Goal: Task Accomplishment & Management: Manage account settings

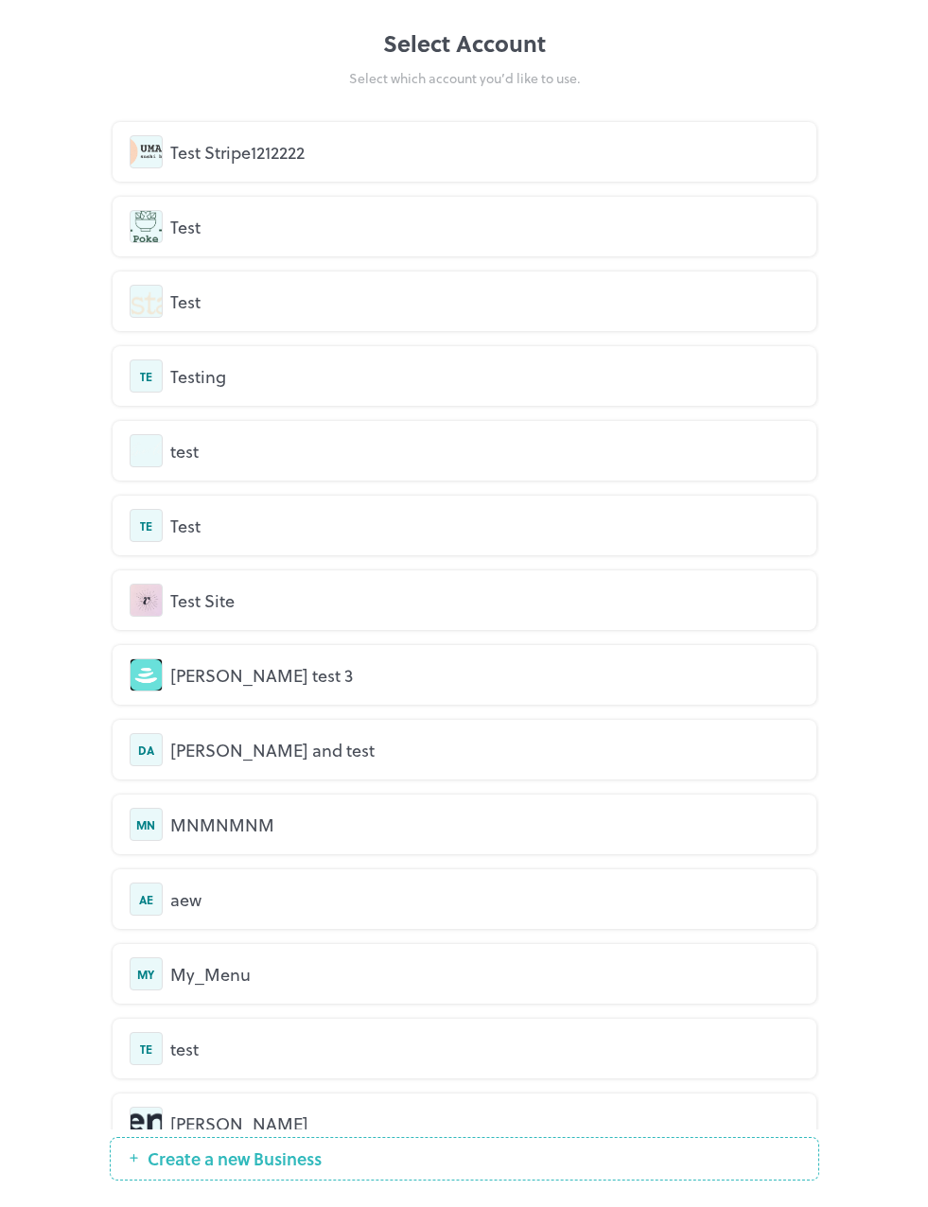
click at [293, 221] on div "Test" at bounding box center [484, 227] width 629 height 26
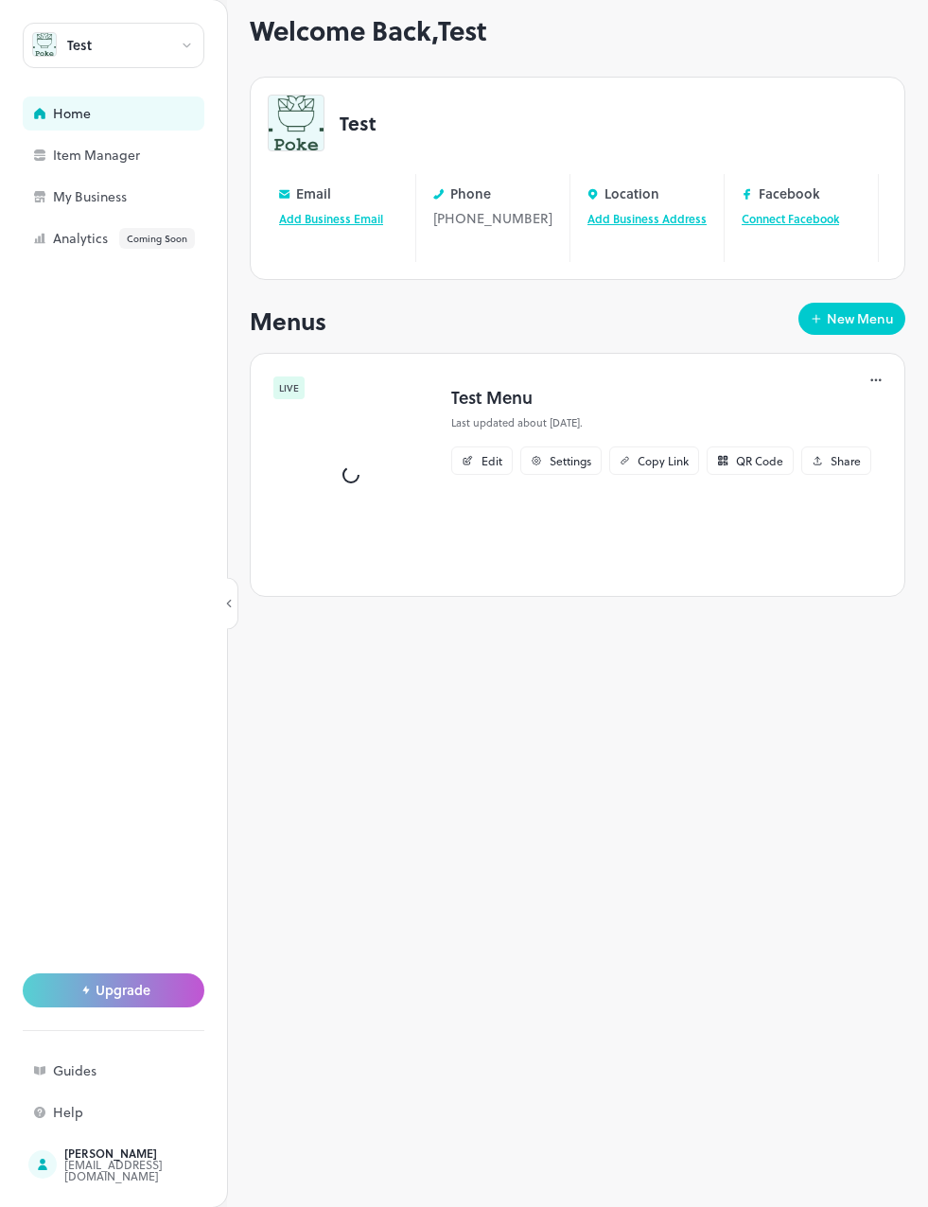
click at [132, 52] on div "Test" at bounding box center [114, 45] width 182 height 45
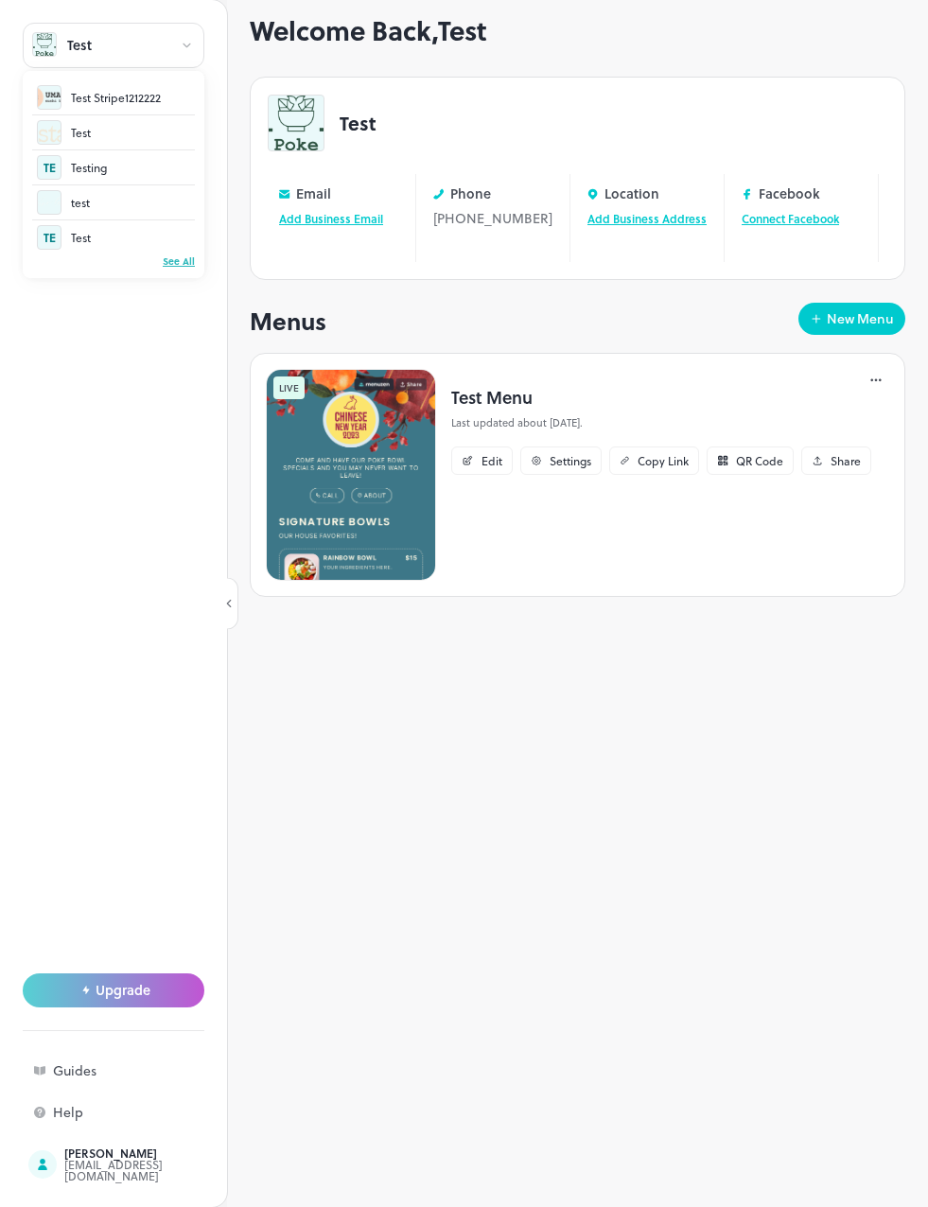
click at [92, 135] on div "Test" at bounding box center [113, 132] width 163 height 35
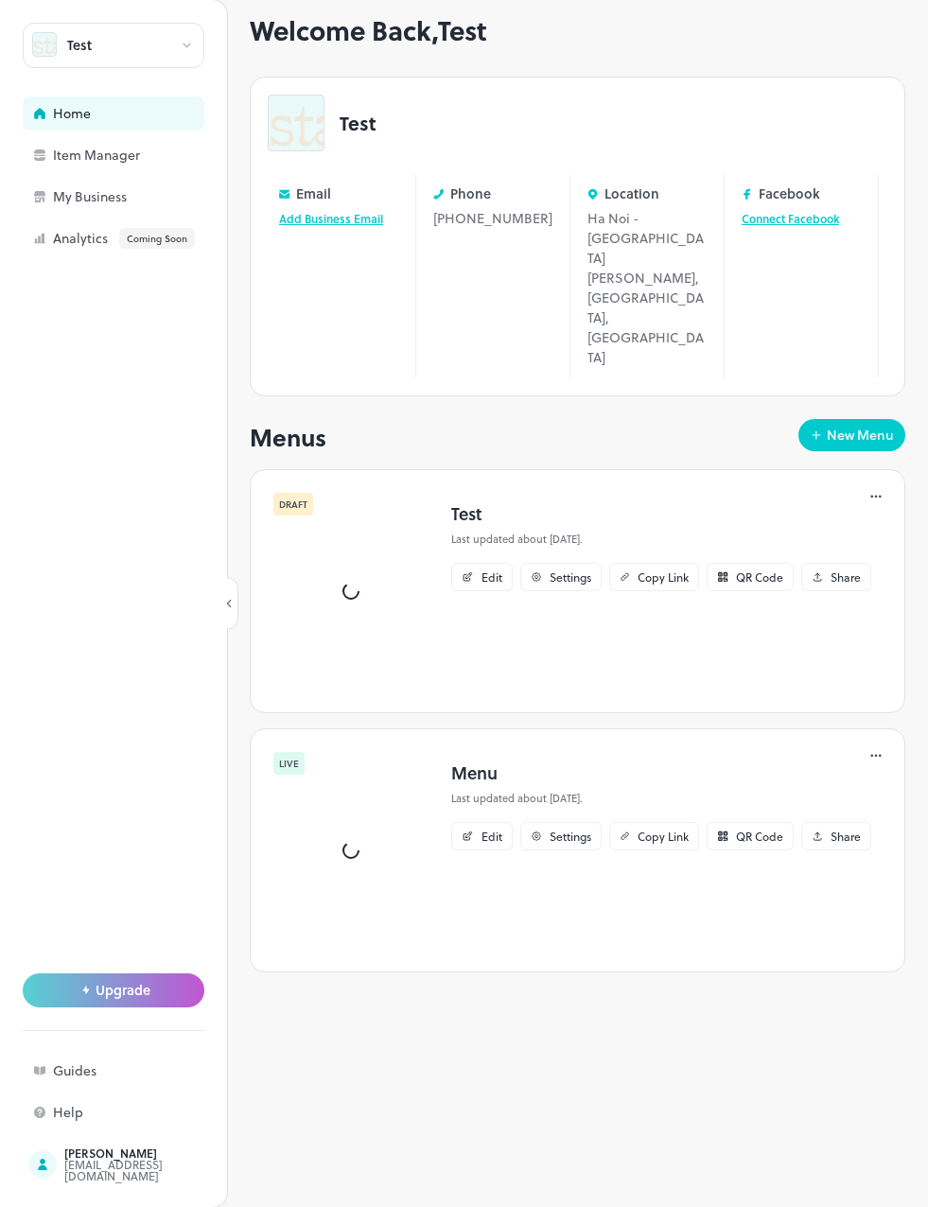
click at [105, 45] on div "Test" at bounding box center [114, 45] width 182 height 45
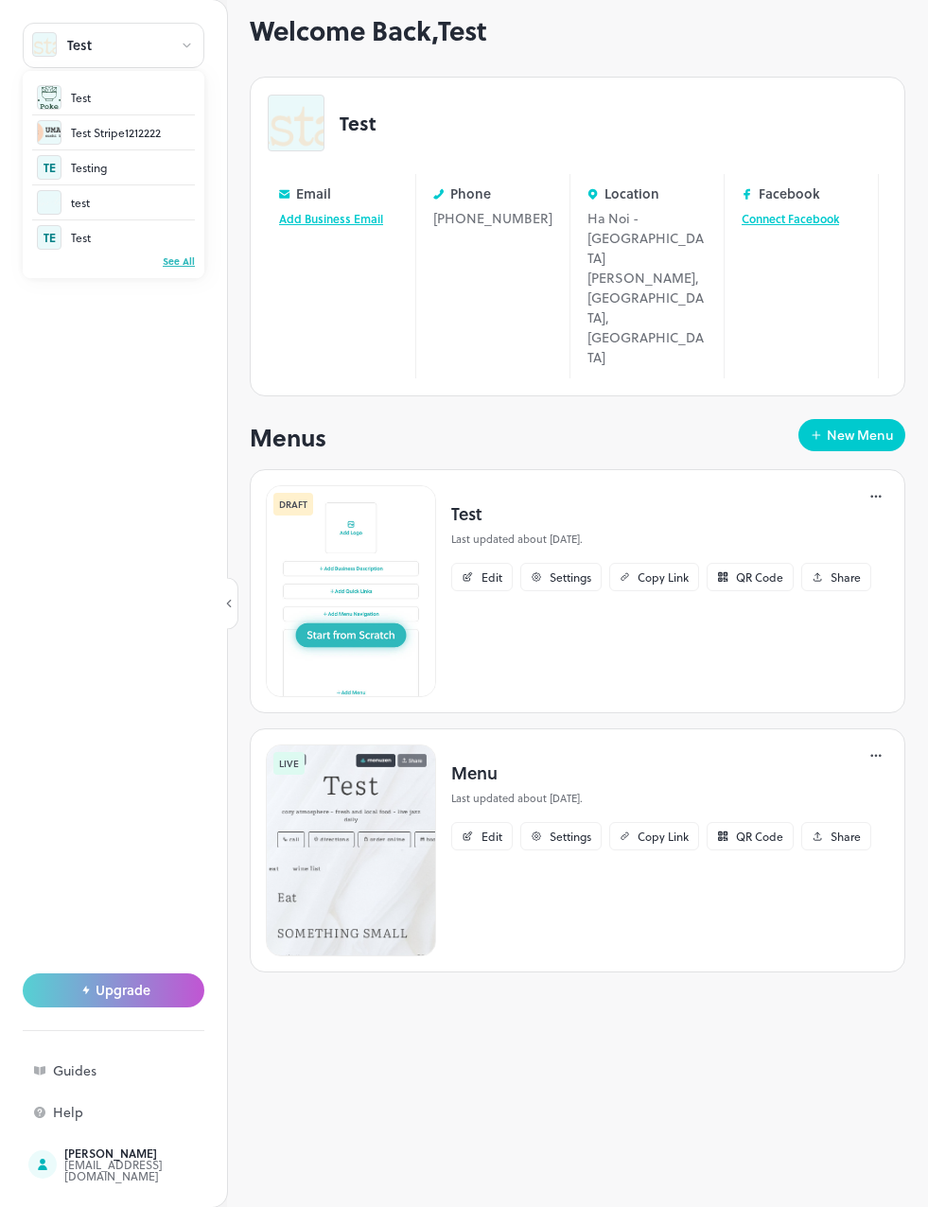
click at [120, 436] on div at bounding box center [464, 603] width 928 height 1207
click at [86, 199] on div "My Business" at bounding box center [147, 196] width 189 height 13
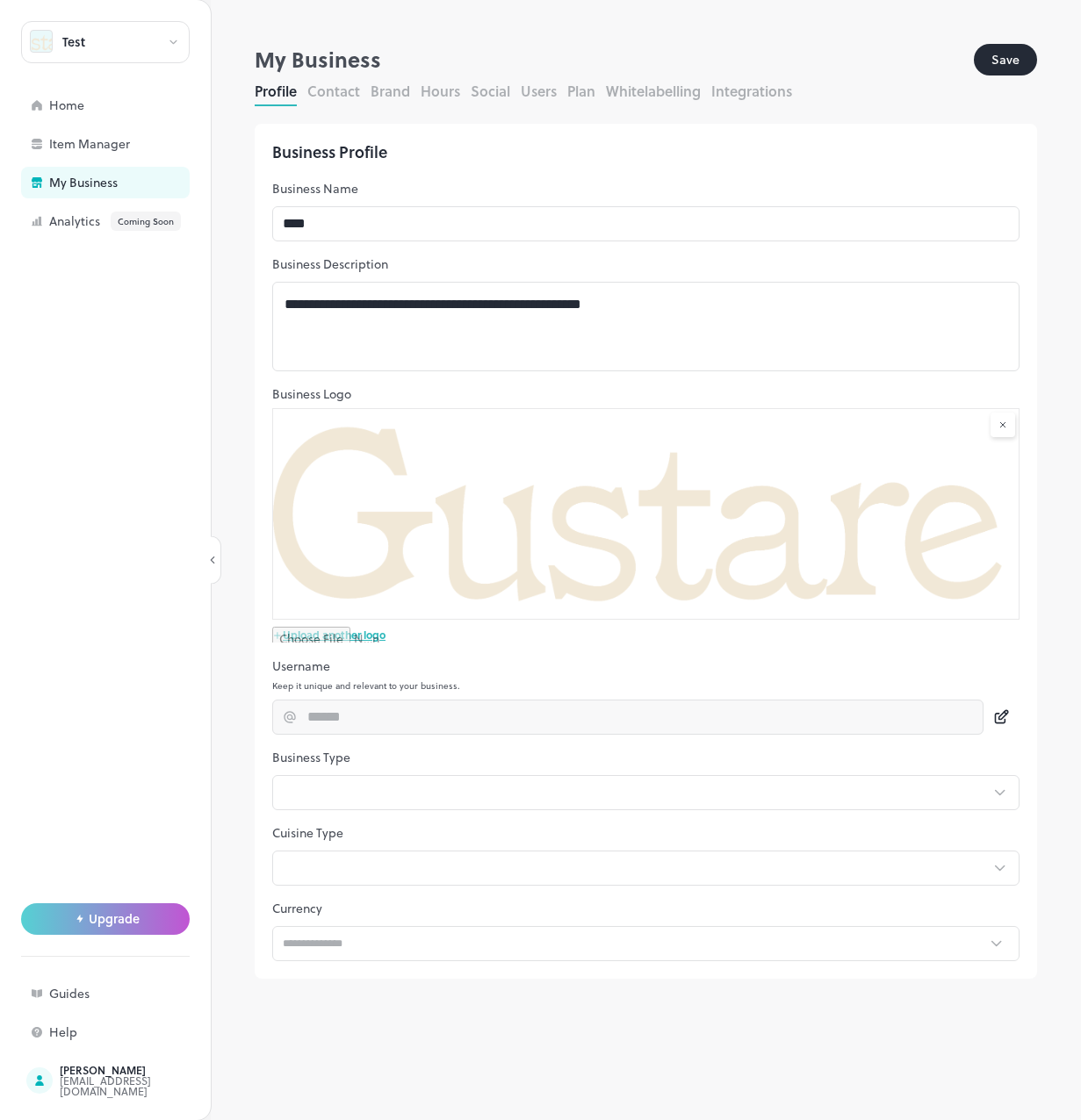
click at [860, 48] on button "Save" at bounding box center [1005, 59] width 63 height 32
click at [325, 85] on button "Contact" at bounding box center [333, 91] width 53 height 20
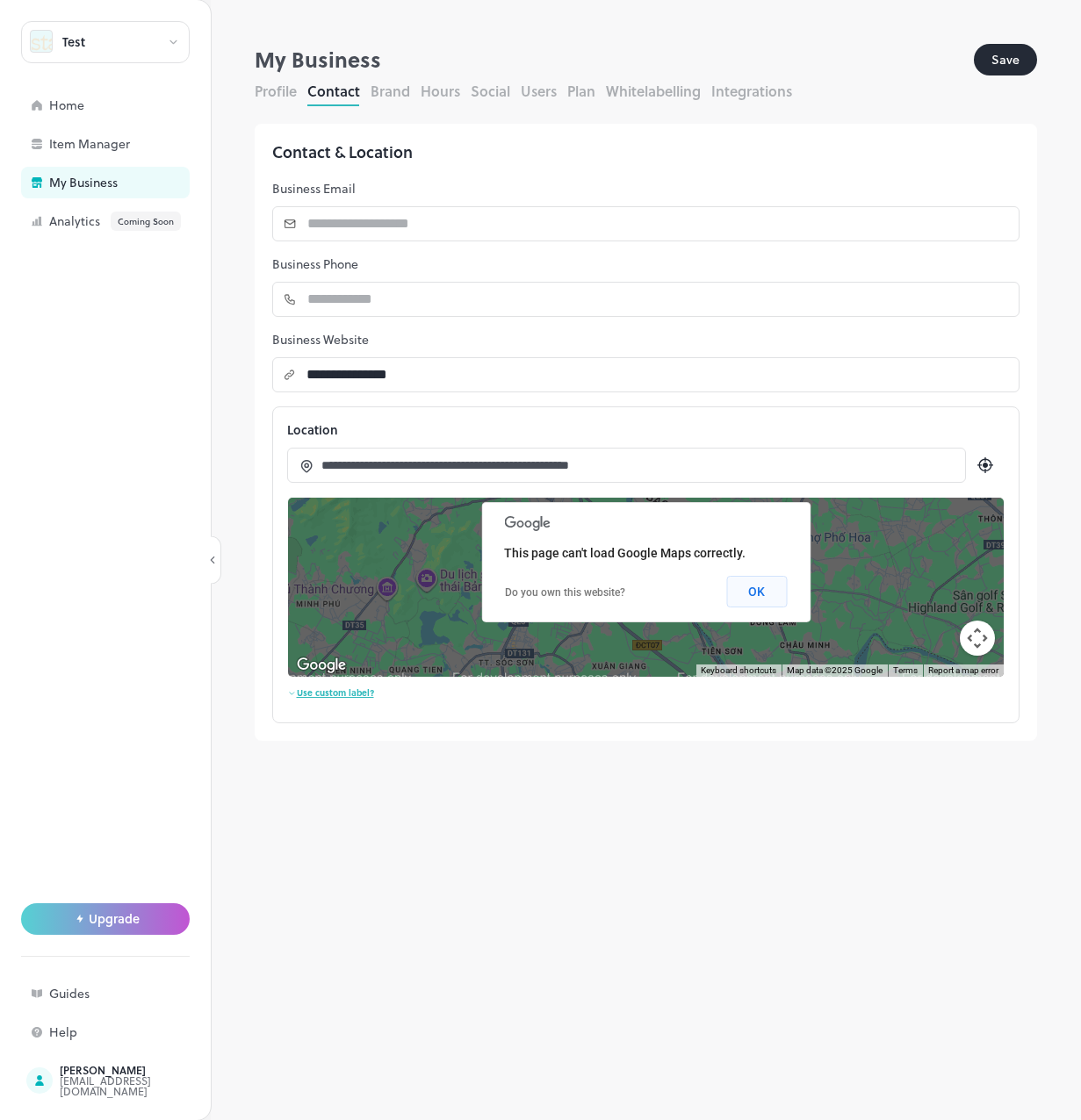
click at [769, 599] on button "OK" at bounding box center [755, 592] width 60 height 32
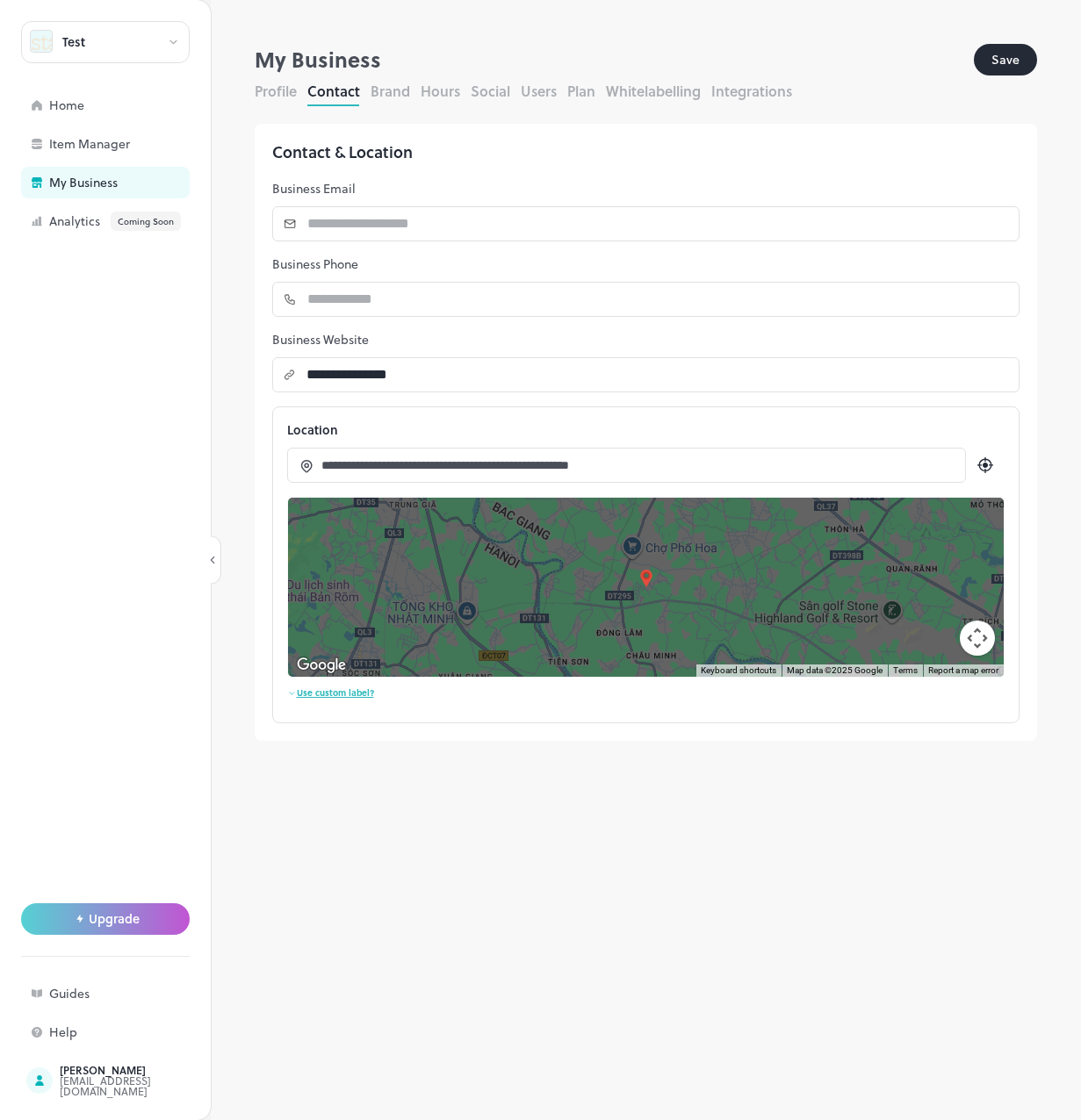
drag, startPoint x: 737, startPoint y: 565, endPoint x: 581, endPoint y: 577, distance: 156.5
click at [581, 577] on div at bounding box center [645, 586] width 715 height 179
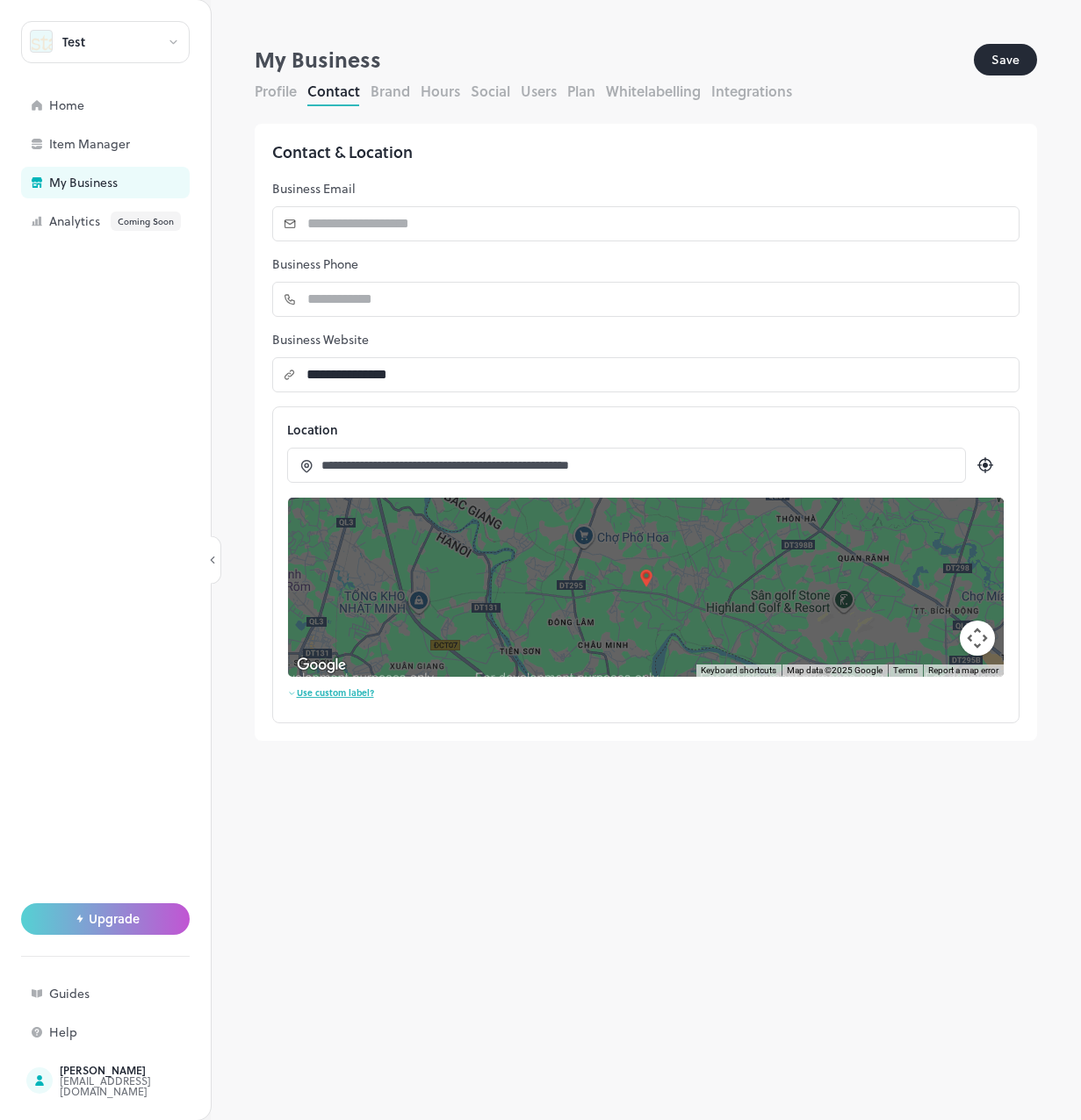
drag, startPoint x: 661, startPoint y: 577, endPoint x: 611, endPoint y: 565, distance: 51.4
click at [611, 565] on div at bounding box center [645, 586] width 715 height 179
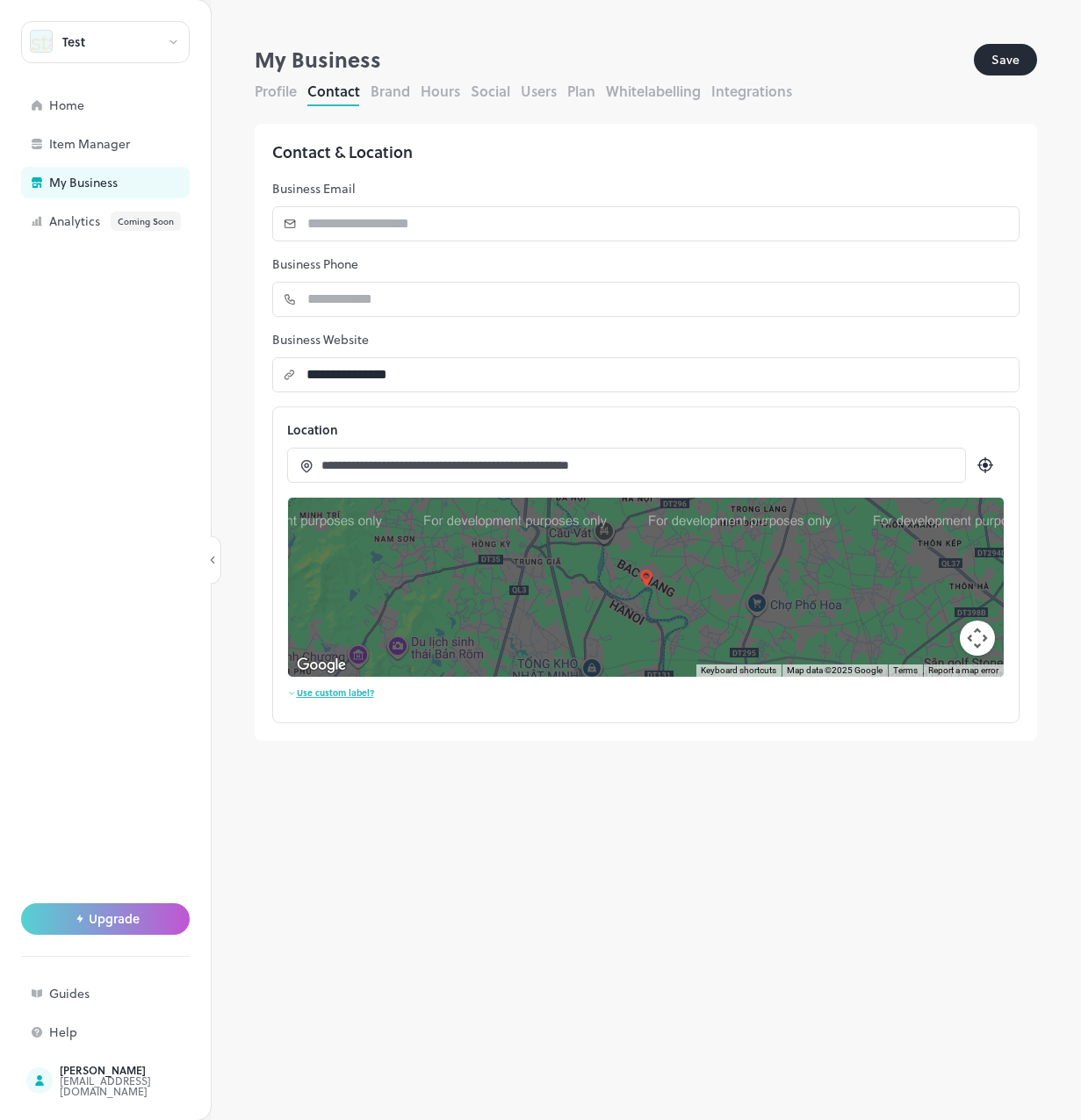
drag, startPoint x: 781, startPoint y: 573, endPoint x: 960, endPoint y: 669, distance: 203.1
click at [860, 669] on div "Keyboard shortcuts Map Data Map data ©2025 Google Map data ©2025 Google 2 km Cl…" at bounding box center [645, 586] width 715 height 179
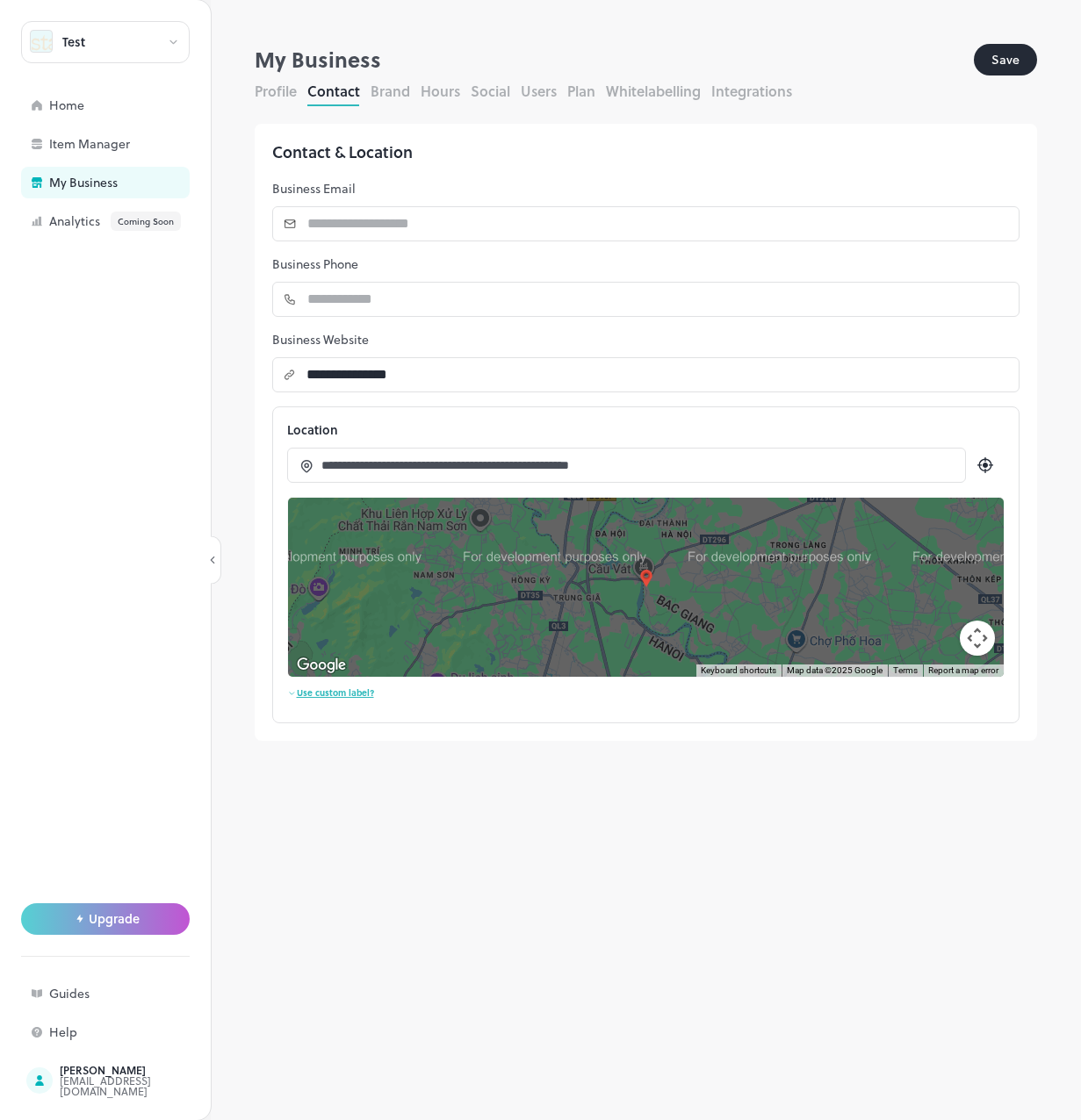
click at [388, 98] on button "Brand" at bounding box center [390, 91] width 40 height 20
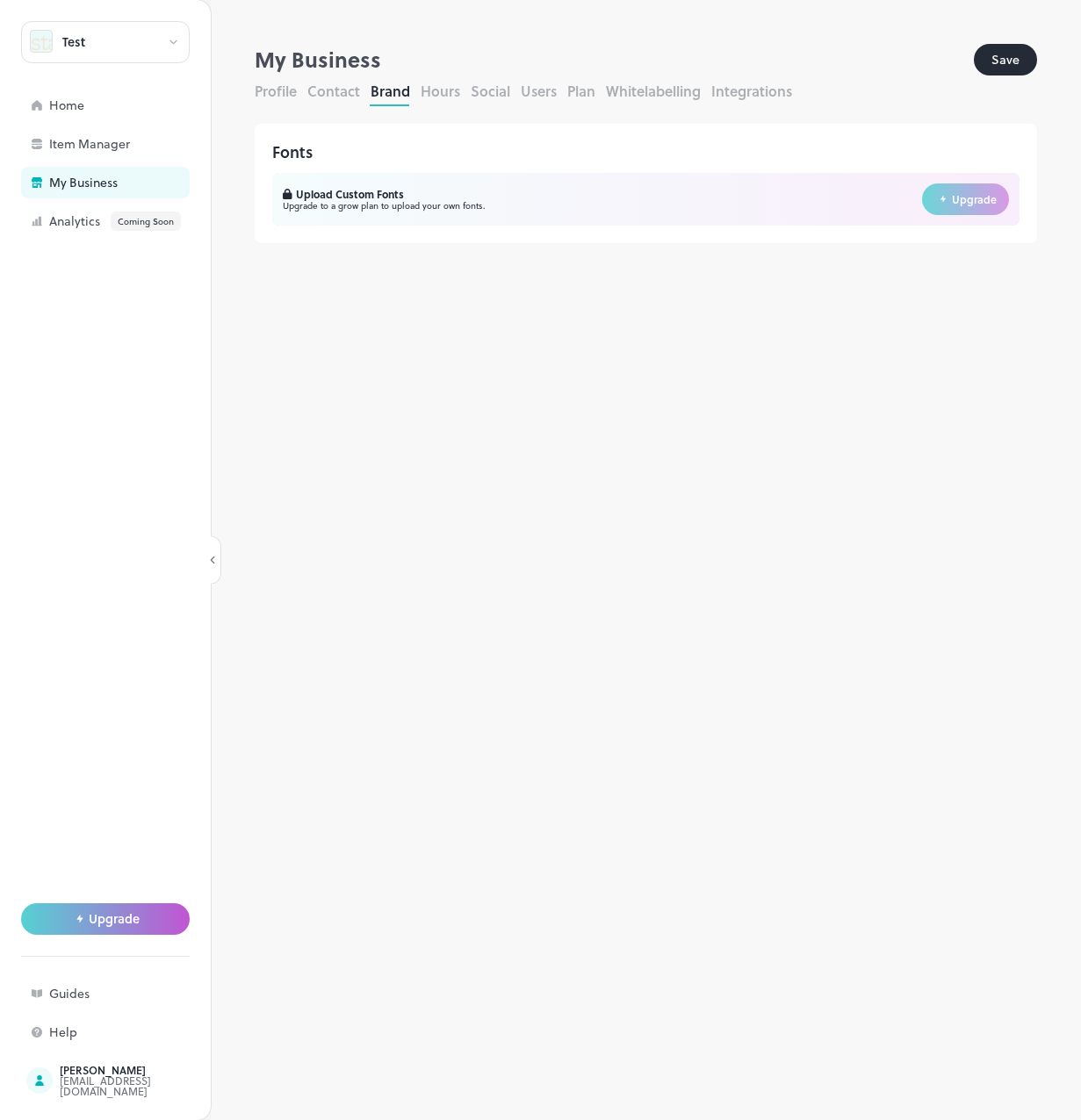
click at [442, 94] on button "Hours" at bounding box center [440, 91] width 40 height 20
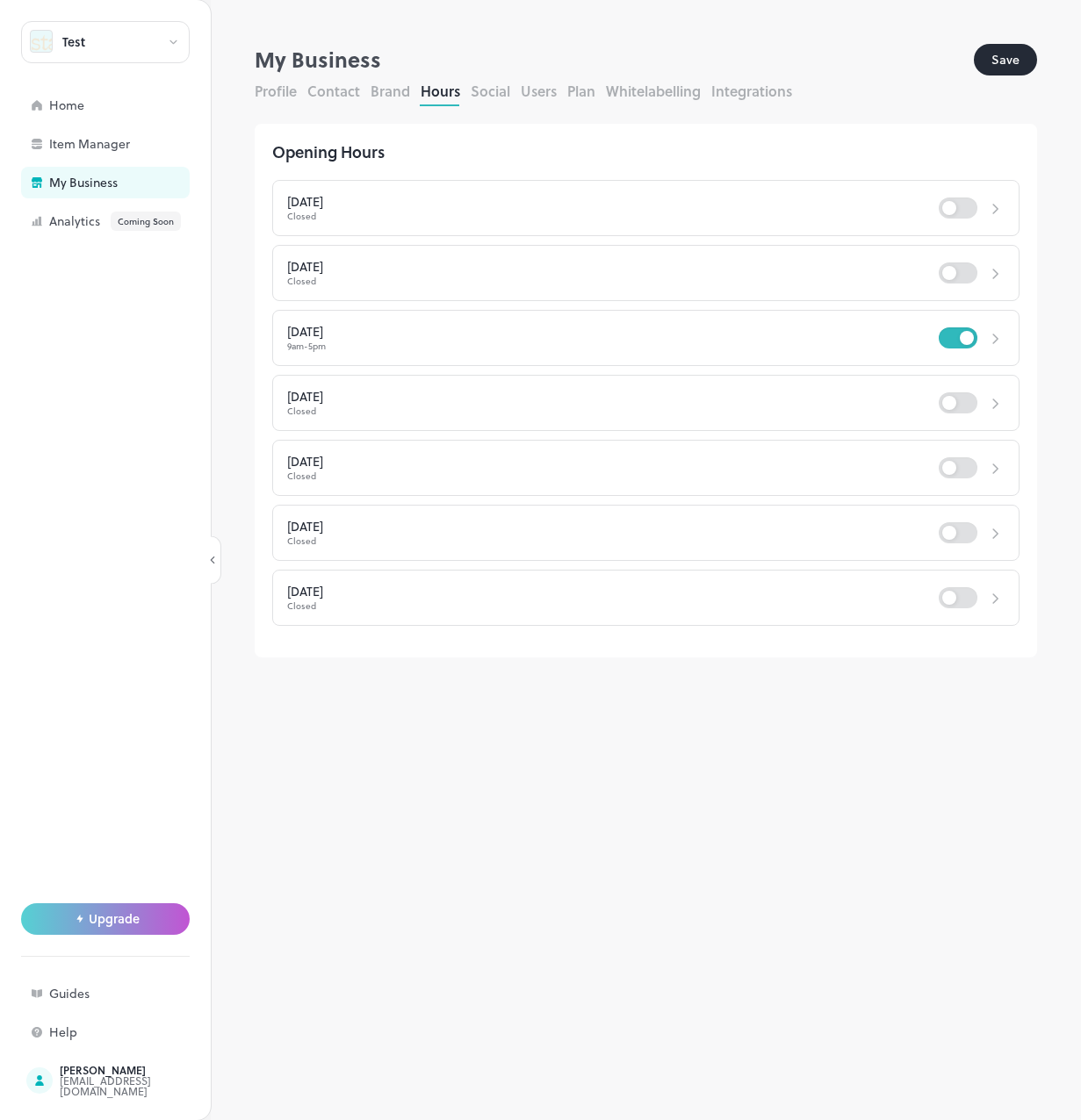
click at [486, 96] on button "Social" at bounding box center [490, 91] width 40 height 20
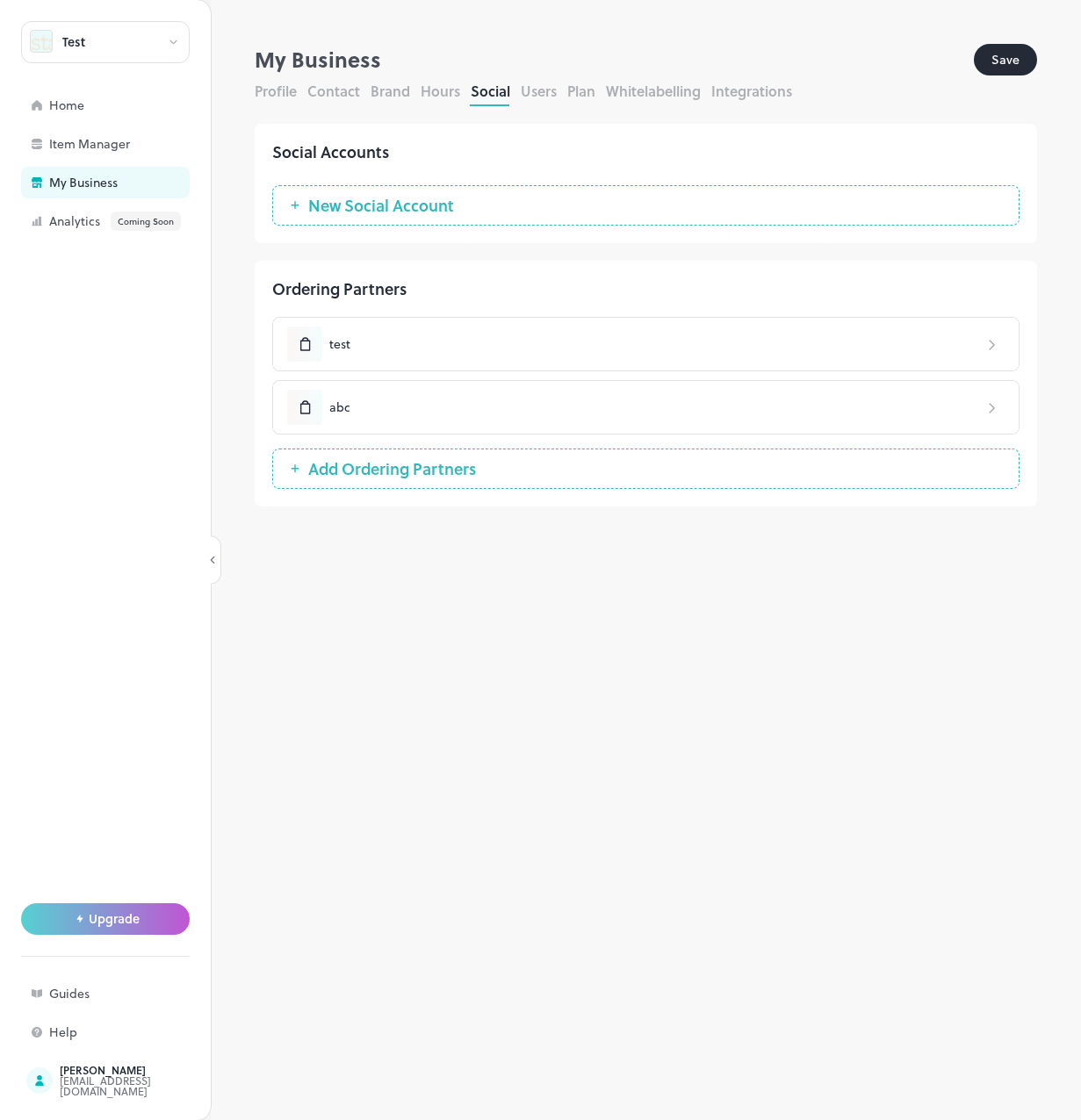
click at [650, 689] on div "**********" at bounding box center [646, 582] width 870 height 1076
click at [568, 732] on div "**********" at bounding box center [646, 582] width 870 height 1076
click at [112, 1086] on div "[EMAIL_ADDRESS][DOMAIN_NAME]" at bounding box center [142, 1086] width 165 height 21
